Goal: Task Accomplishment & Management: Manage account settings

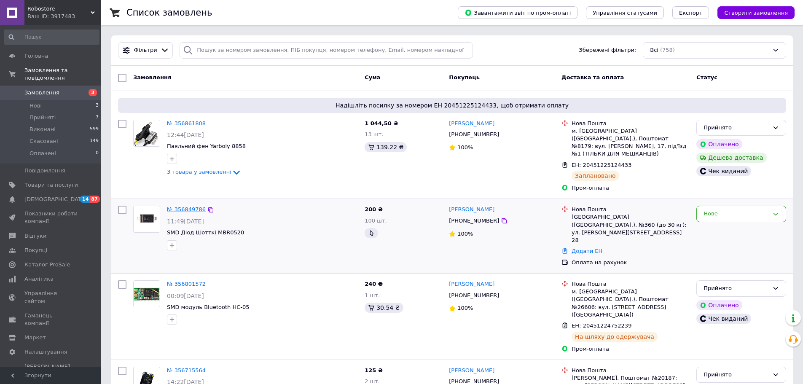
click at [188, 206] on link "№ 356849786" at bounding box center [186, 209] width 39 height 6
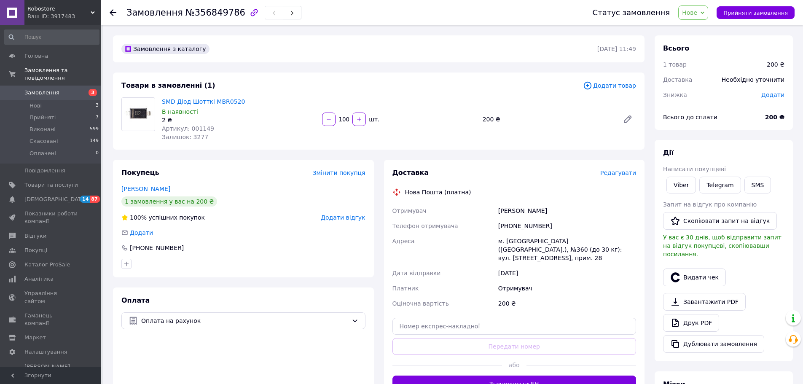
click at [203, 127] on span "Артикул: 001149" at bounding box center [188, 128] width 52 height 7
copy span "001149"
drag, startPoint x: 542, startPoint y: 225, endPoint x: 508, endPoint y: 226, distance: 34.1
click at [508, 226] on div "[PHONE_NUMBER]" at bounding box center [566, 225] width 141 height 15
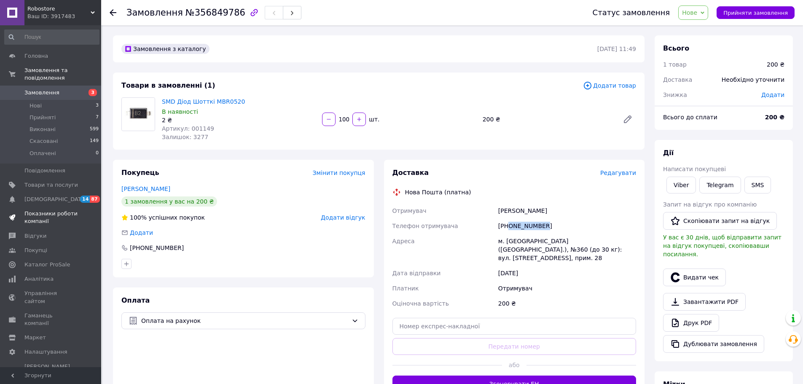
copy div "0506315392"
drag, startPoint x: 564, startPoint y: 210, endPoint x: 491, endPoint y: 208, distance: 72.9
click at [492, 208] on div "Отримувач [PERSON_NAME] Телефон отримувача [PHONE_NUMBER] [PERSON_NAME] [GEOGRA…" at bounding box center [514, 257] width 247 height 108
copy div "Отримувач [PERSON_NAME]"
drag, startPoint x: 550, startPoint y: 225, endPoint x: 509, endPoint y: 231, distance: 40.9
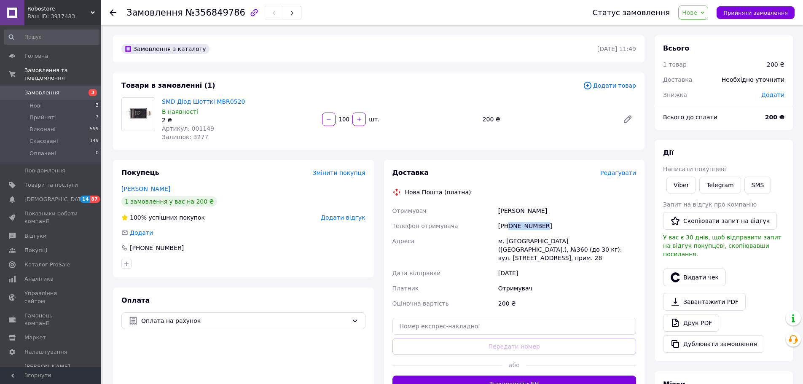
click at [509, 231] on div "[PHONE_NUMBER]" at bounding box center [566, 225] width 141 height 15
copy div "0506315392"
drag, startPoint x: 540, startPoint y: 213, endPoint x: 483, endPoint y: 213, distance: 56.9
click at [483, 213] on div "Отримувач [PERSON_NAME] Телефон отримувача [PHONE_NUMBER] [PERSON_NAME] [GEOGRA…" at bounding box center [514, 257] width 247 height 108
copy div "Отримувач [PERSON_NAME]"
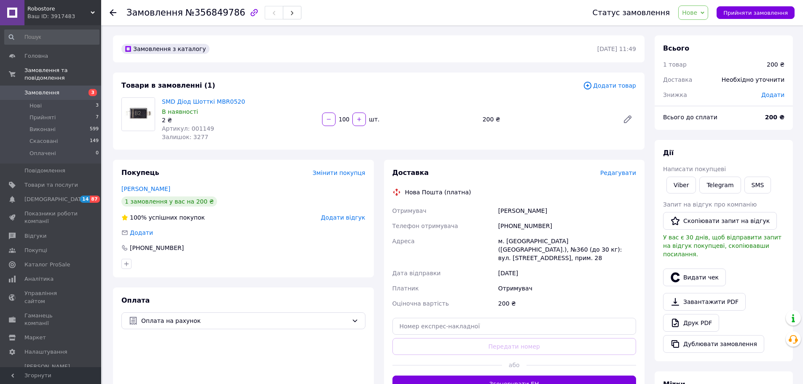
click at [511, 243] on div "м. [GEOGRAPHIC_DATA] ([GEOGRAPHIC_DATA].), №360 (до 30 кг): вул. [STREET_ADDRES…" at bounding box center [566, 249] width 141 height 32
copy div "[GEOGRAPHIC_DATA]"
click at [572, 240] on div "м. [GEOGRAPHIC_DATA] ([GEOGRAPHIC_DATA].), №360 (до 30 кг): вул. [STREET_ADDRES…" at bounding box center [566, 249] width 141 height 32
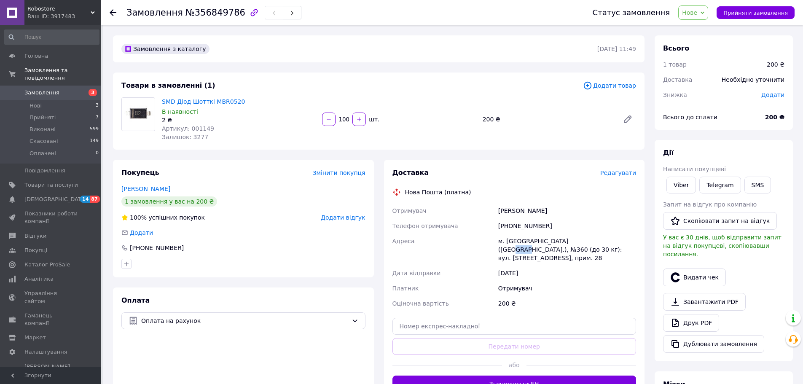
copy div "360"
click at [508, 308] on div "Доставка Редагувати Нова Пошта (платна) Отримувач [PERSON_NAME] Телефон отримув…" at bounding box center [514, 280] width 244 height 224
click at [499, 318] on input "text" at bounding box center [514, 326] width 244 height 17
paste input "20451225247380"
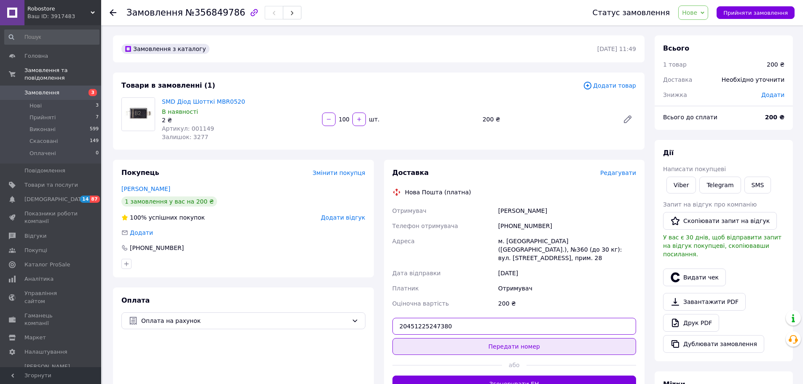
type input "20451225247380"
click at [504, 338] on button "Передати номер" at bounding box center [514, 346] width 244 height 17
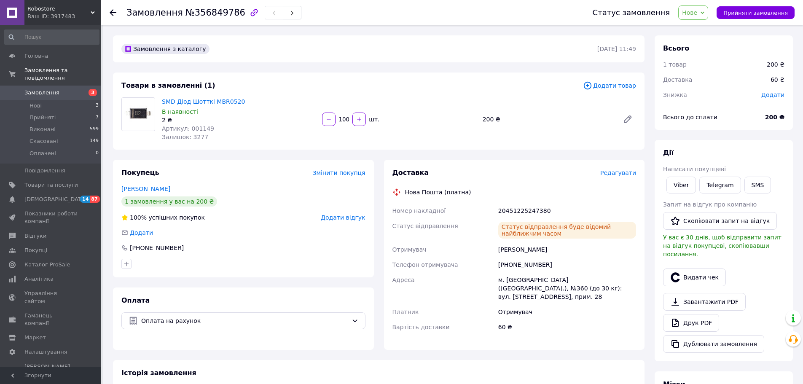
click at [695, 11] on span "Нове" at bounding box center [689, 12] width 15 height 7
click at [700, 23] on li "Прийнято" at bounding box center [697, 29] width 39 height 13
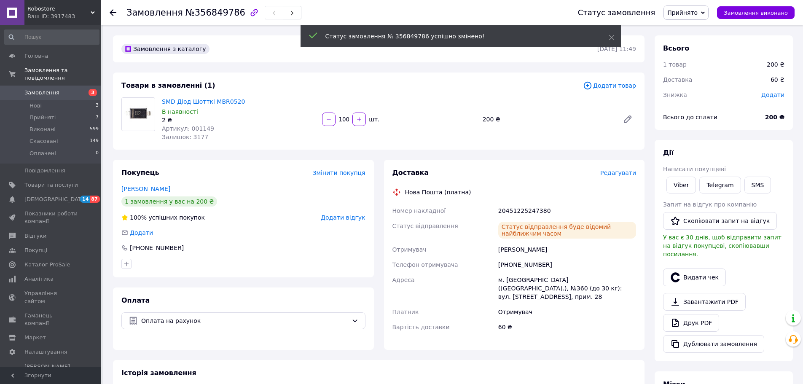
click at [47, 89] on span "Замовлення" at bounding box center [41, 93] width 35 height 8
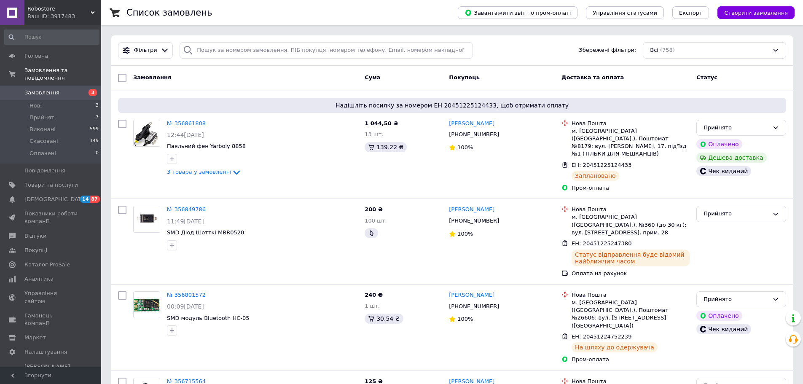
click at [59, 89] on span "Замовлення" at bounding box center [51, 93] width 54 height 8
